Goal: Task Accomplishment & Management: Manage account settings

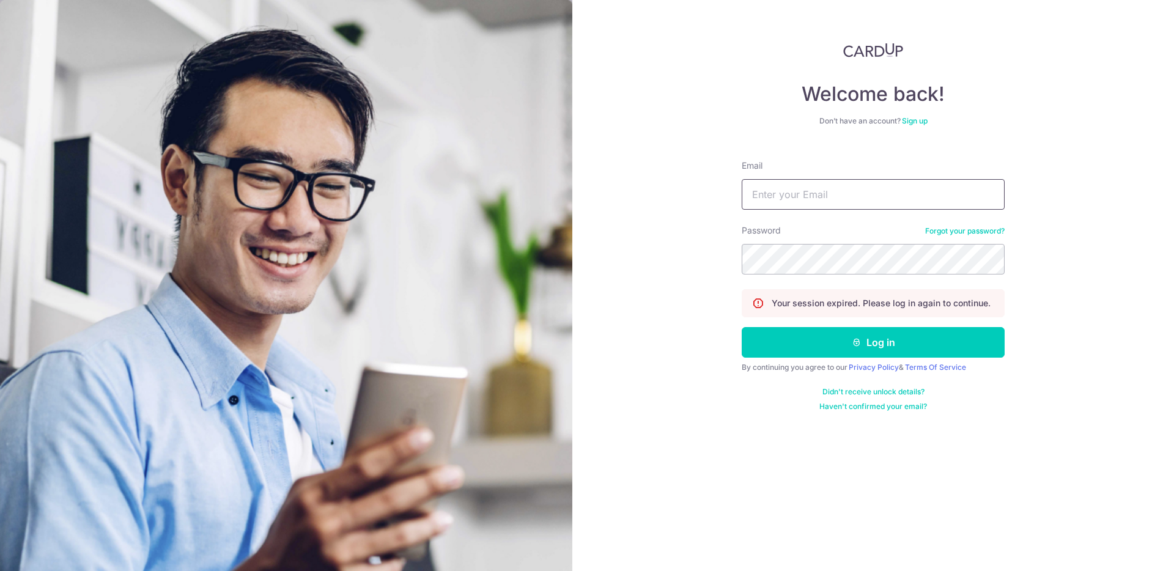
click at [839, 202] on input "Email" at bounding box center [873, 194] width 263 height 31
type input "[EMAIL_ADDRESS][DOMAIN_NAME]"
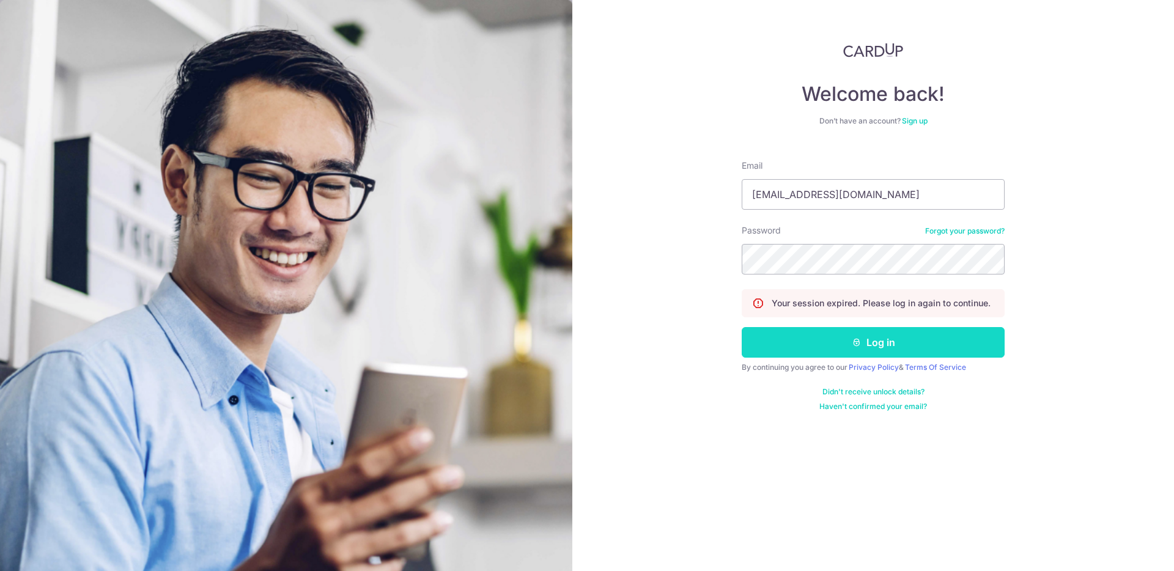
click at [906, 350] on button "Log in" at bounding box center [873, 342] width 263 height 31
